Goal: Task Accomplishment & Management: Use online tool/utility

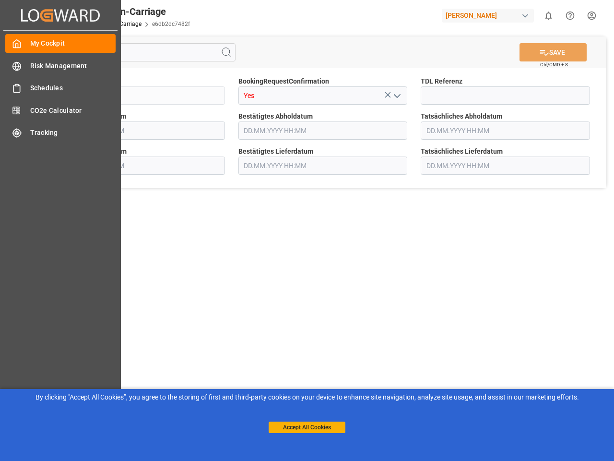
type input "[DATE] 00:00"
click at [307, 230] on main "SAVE Ctrl/CMD + S Sendung QKA25-010750 BookingRequestConfirmation Yes TDL Refer…" at bounding box center [323, 243] width 579 height 425
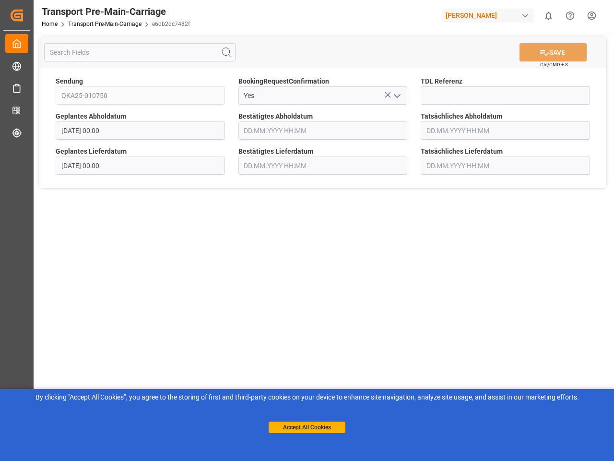
click at [24, 15] on icon "Created by potrace 1.15, written by [PERSON_NAME] [DATE]-[DATE]" at bounding box center [17, 15] width 14 height 15
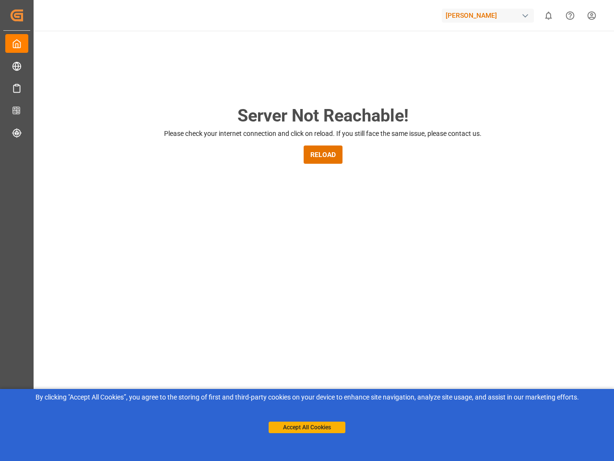
click at [490, 15] on div "[PERSON_NAME]" at bounding box center [488, 16] width 92 height 14
click at [548, 15] on html "Created by potrace 1.15, written by [PERSON_NAME] [DATE]-[DATE] Created by potr…" at bounding box center [307, 230] width 614 height 461
click at [570, 15] on icon "Help Center" at bounding box center [570, 16] width 10 height 10
click at [226, 52] on div "Server Not Reachable! Please check your internet connection and click on reload…" at bounding box center [323, 367] width 582 height 673
click at [553, 52] on div "Server Not Reachable! Please check your internet connection and click on reload…" at bounding box center [323, 367] width 582 height 673
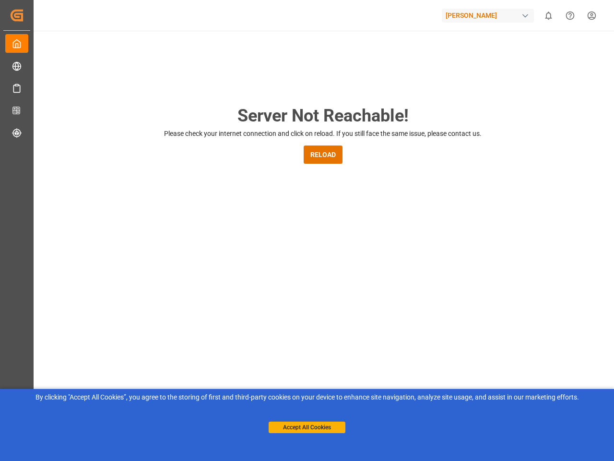
click at [388, 95] on div "Server Not Reachable! Please check your internet connection and click on reload…" at bounding box center [323, 367] width 582 height 673
click at [397, 95] on div "Server Not Reachable! Please check your internet connection and click on reload…" at bounding box center [323, 367] width 582 height 673
click at [307, 427] on button "Accept All Cookies" at bounding box center [307, 427] width 77 height 12
